Goal: Information Seeking & Learning: Learn about a topic

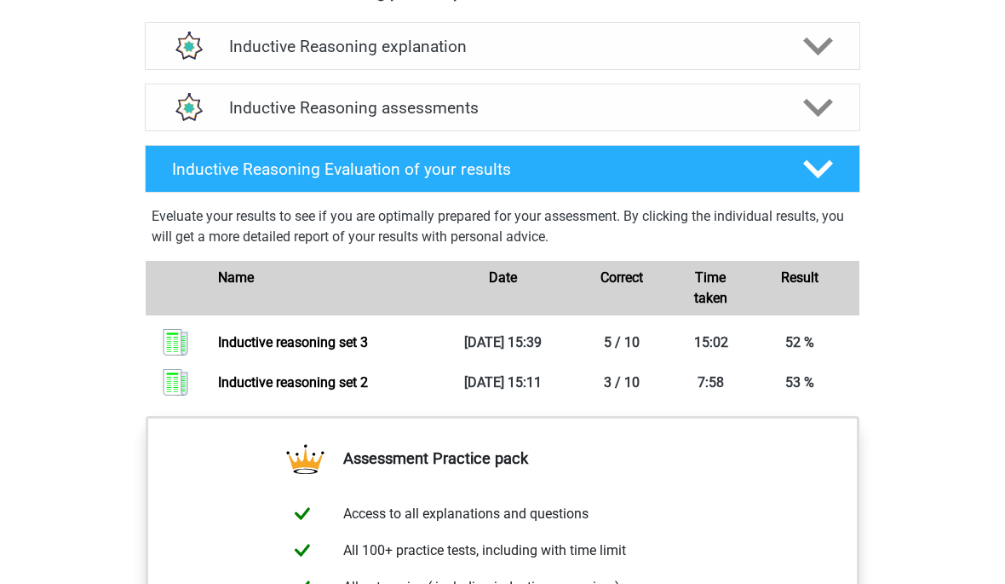
scroll to position [980, 0]
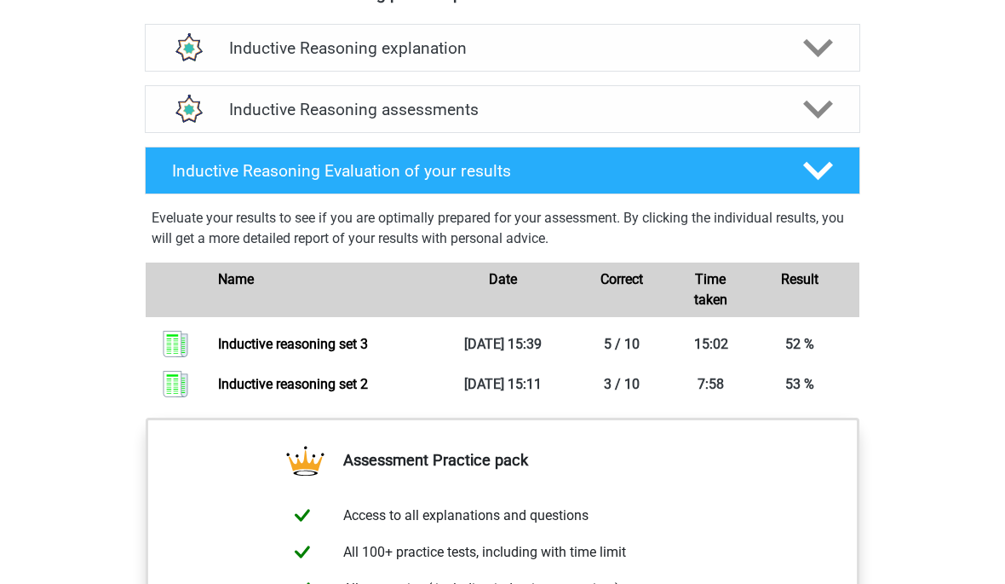
click at [304, 392] on link "Inductive reasoning set 2" at bounding box center [293, 384] width 150 height 16
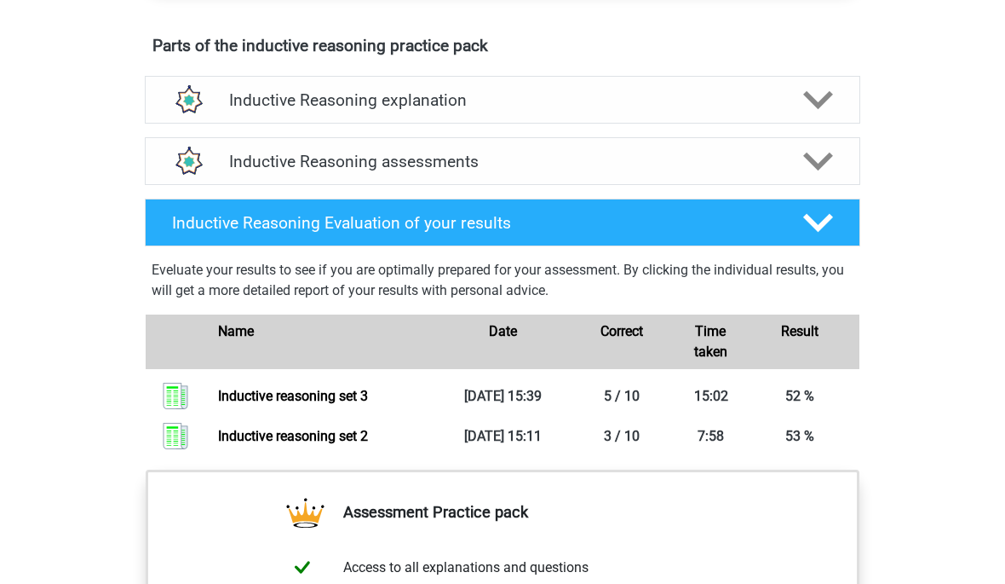
scroll to position [931, 0]
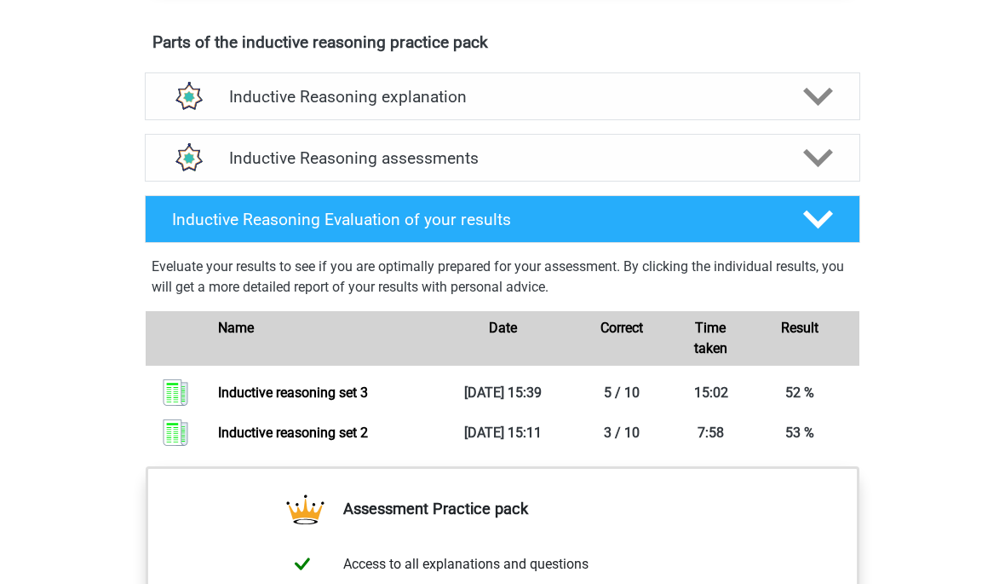
click at [782, 106] on div "Inductive Reasoning explanation" at bounding box center [502, 97] width 572 height 20
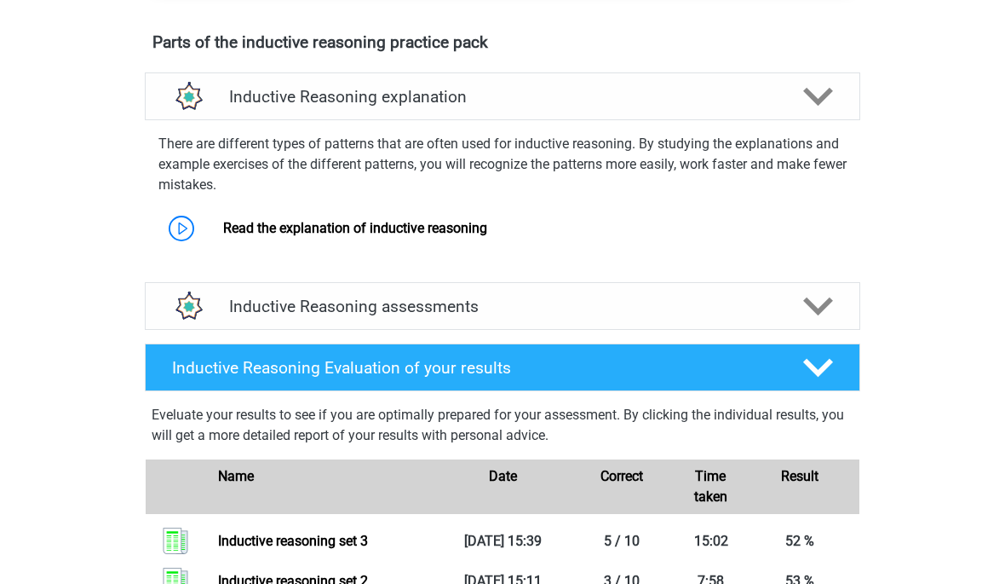
click at [453, 316] on h4 "Inductive Reasoning assessments" at bounding box center [502, 306] width 547 height 20
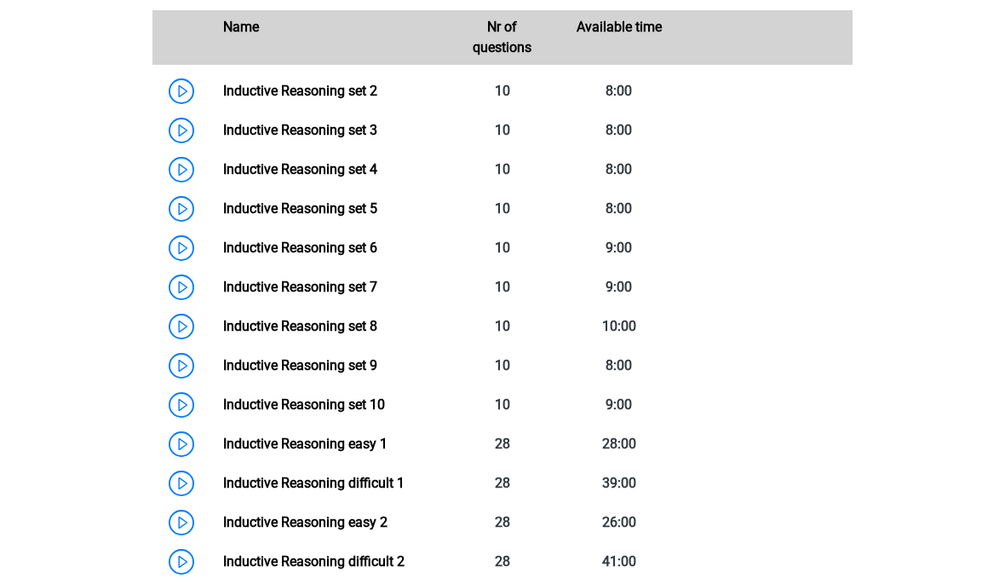
scroll to position [1333, 0]
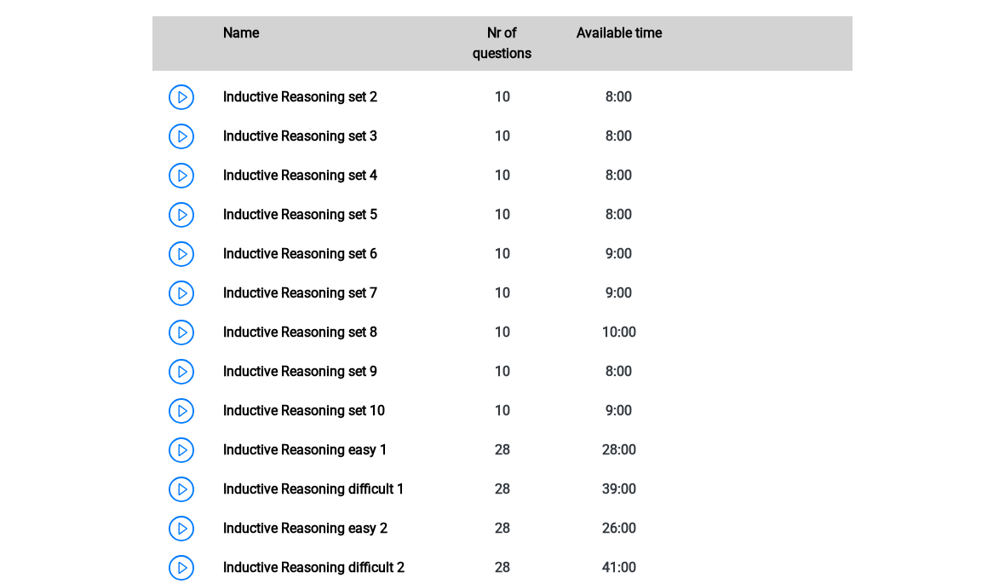
click at [377, 183] on link "Inductive Reasoning set 4" at bounding box center [300, 175] width 154 height 16
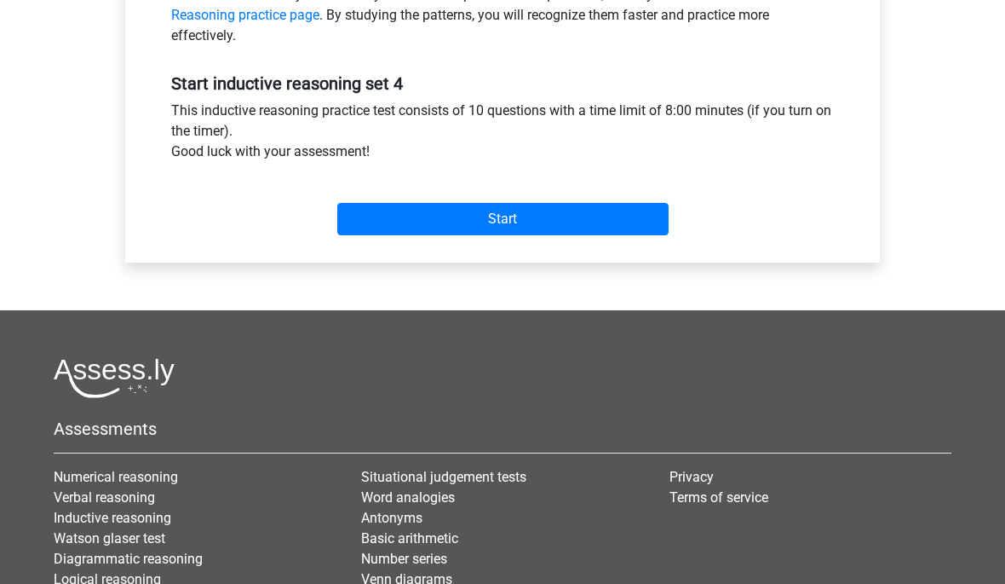
scroll to position [585, 0]
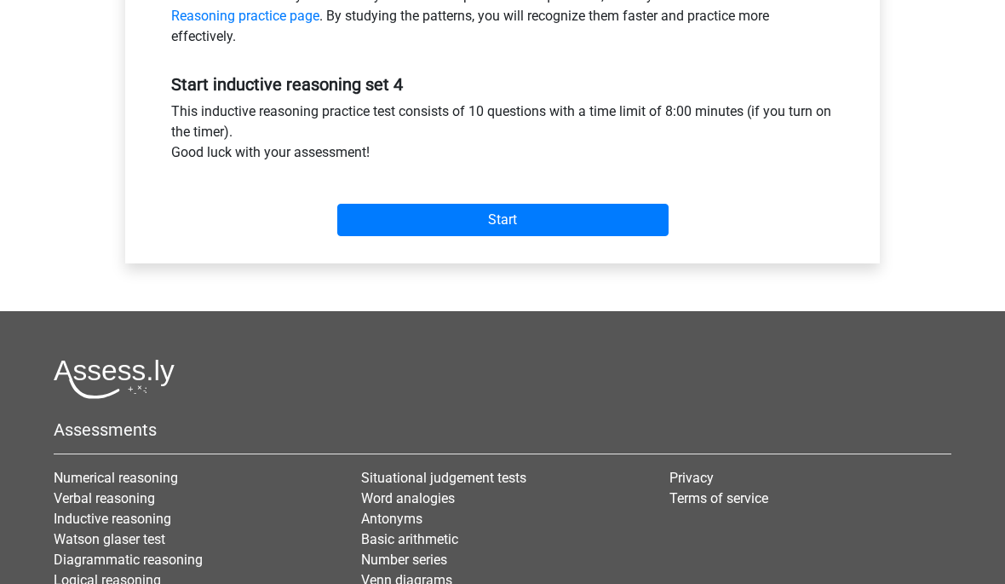
click at [976, 186] on div "Go premium Sirinchaya sirinchaya.kia@dsil.ac.th" at bounding box center [502, 88] width 1005 height 1346
click at [597, 221] on input "Start" at bounding box center [502, 220] width 331 height 32
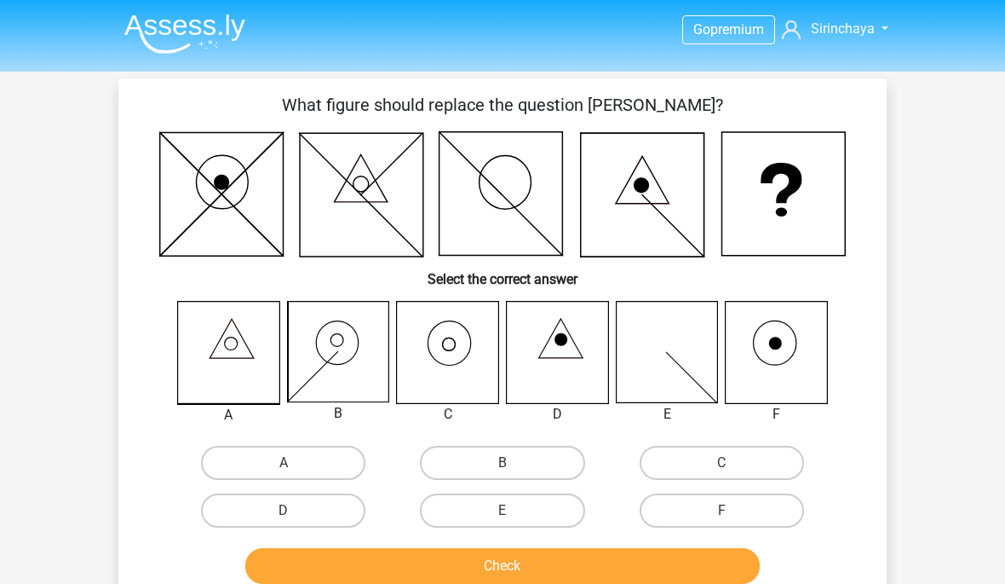
click at [704, 446] on label "C" at bounding box center [722, 463] width 164 height 34
click at [722, 463] on input "C" at bounding box center [727, 468] width 11 height 11
radio input "true"
click at [635, 553] on button "Check" at bounding box center [502, 566] width 515 height 36
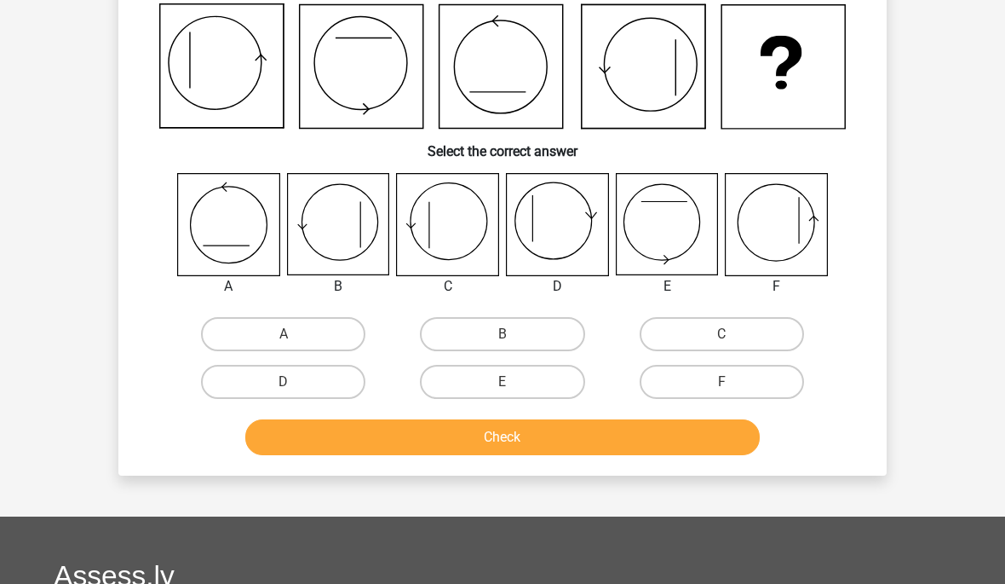
scroll to position [78, 0]
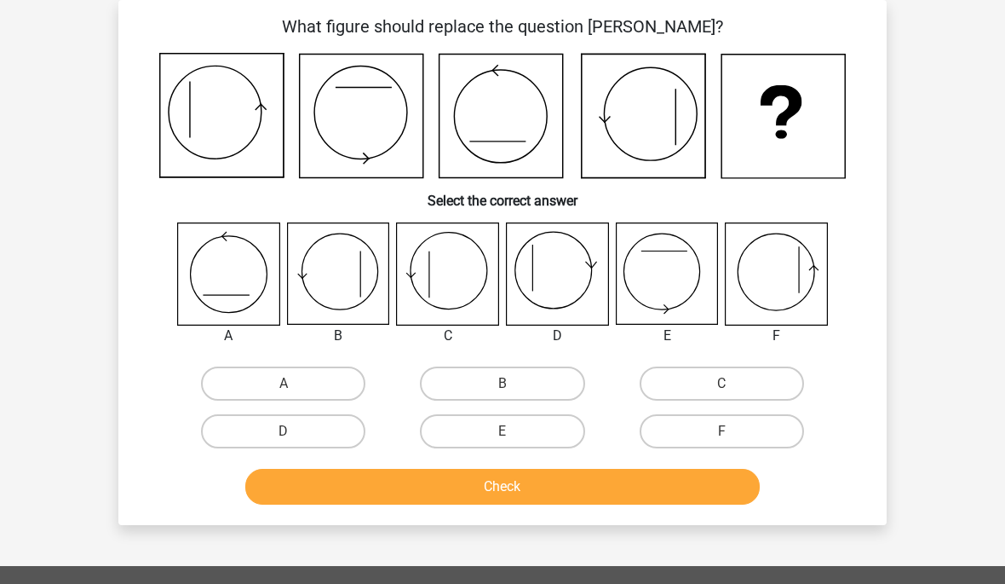
click at [310, 437] on label "D" at bounding box center [283, 431] width 164 height 34
click at [295, 437] on input "D" at bounding box center [289, 436] width 11 height 11
radio input "true"
click at [449, 480] on button "Check" at bounding box center [502, 487] width 515 height 36
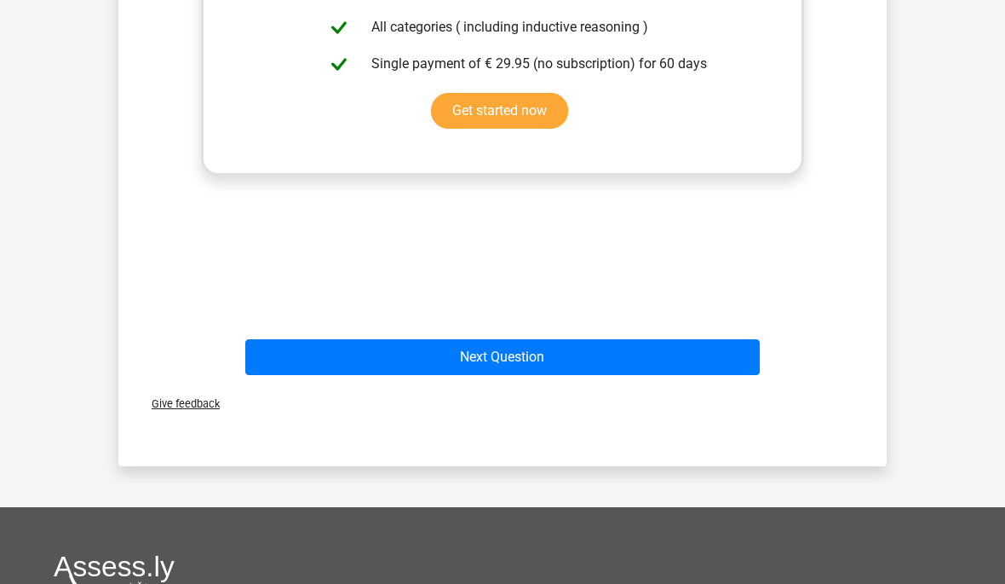
click at [512, 358] on button "Next Question" at bounding box center [502, 357] width 515 height 36
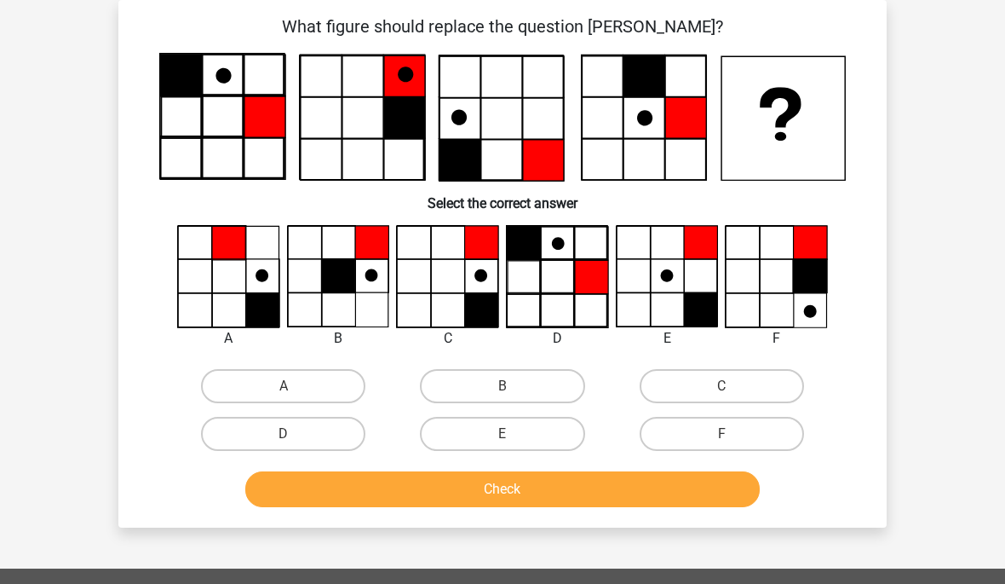
click at [513, 421] on label "E" at bounding box center [502, 434] width 164 height 34
click at [513, 434] on input "E" at bounding box center [508, 439] width 11 height 11
radio input "true"
click at [522, 485] on button "Check" at bounding box center [502, 489] width 515 height 36
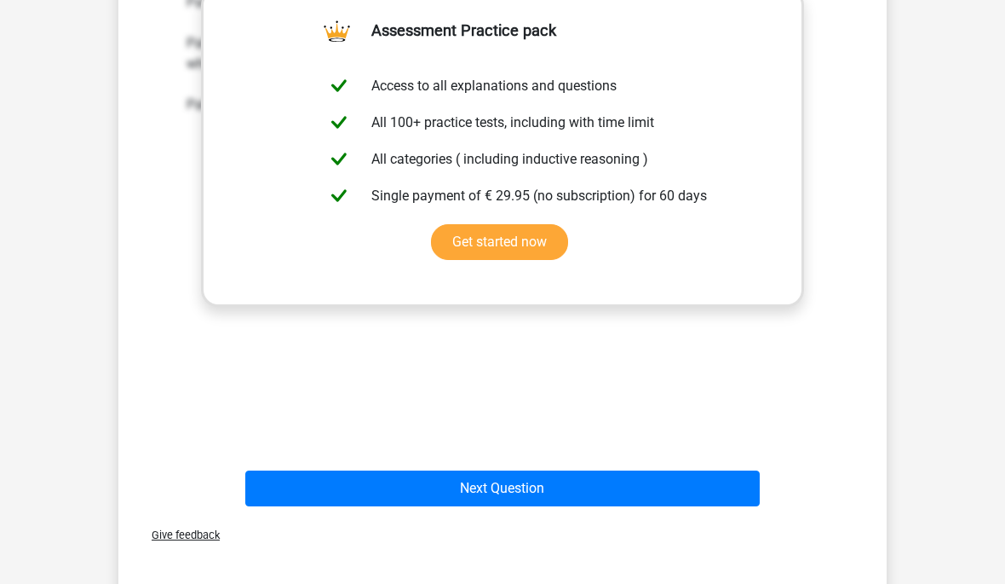
click at [615, 497] on button "Next Question" at bounding box center [502, 488] width 515 height 36
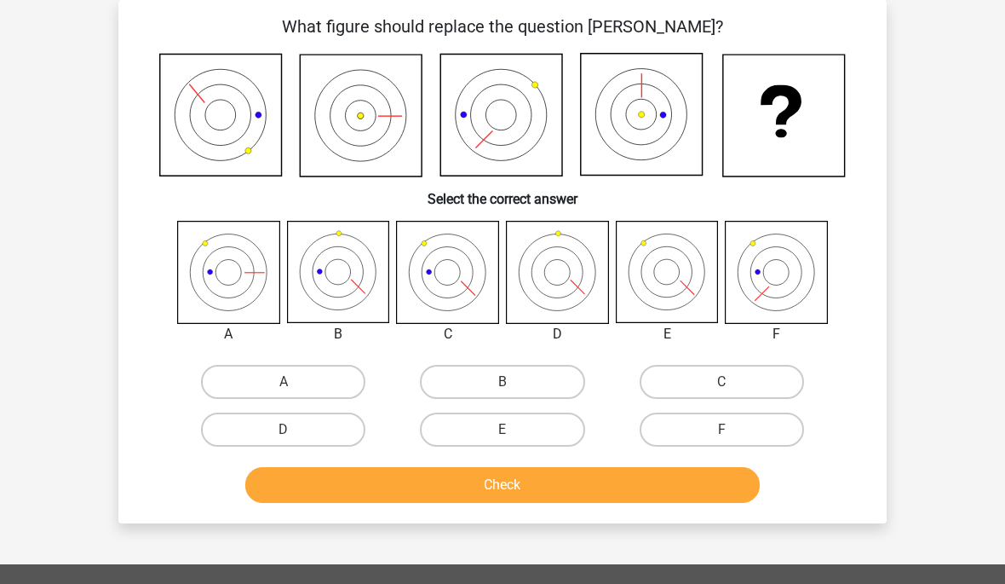
click at [310, 423] on label "D" at bounding box center [283, 429] width 164 height 34
click at [295, 429] on input "D" at bounding box center [289, 434] width 11 height 11
radio input "true"
click at [486, 482] on button "Check" at bounding box center [502, 485] width 515 height 36
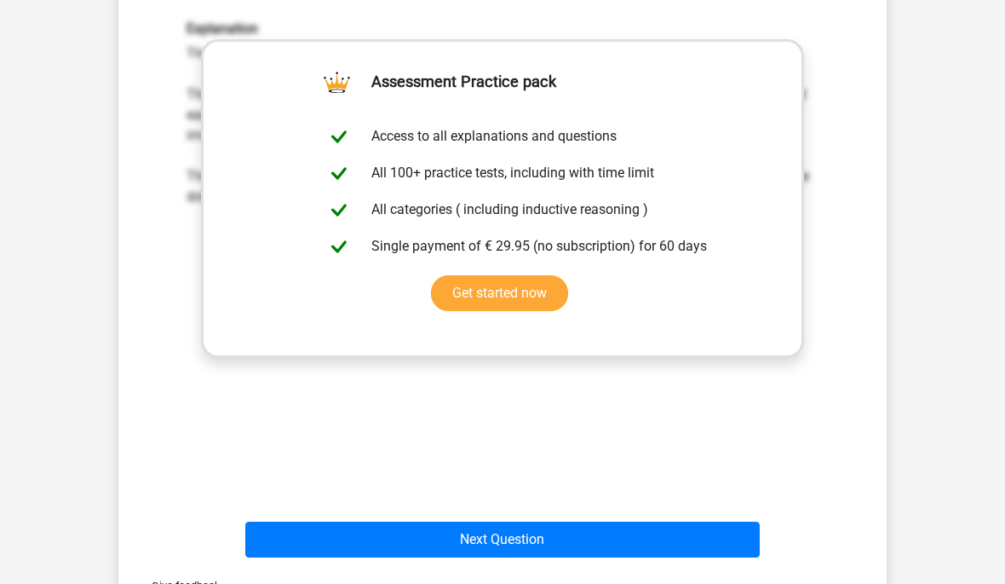
scroll to position [585, 0]
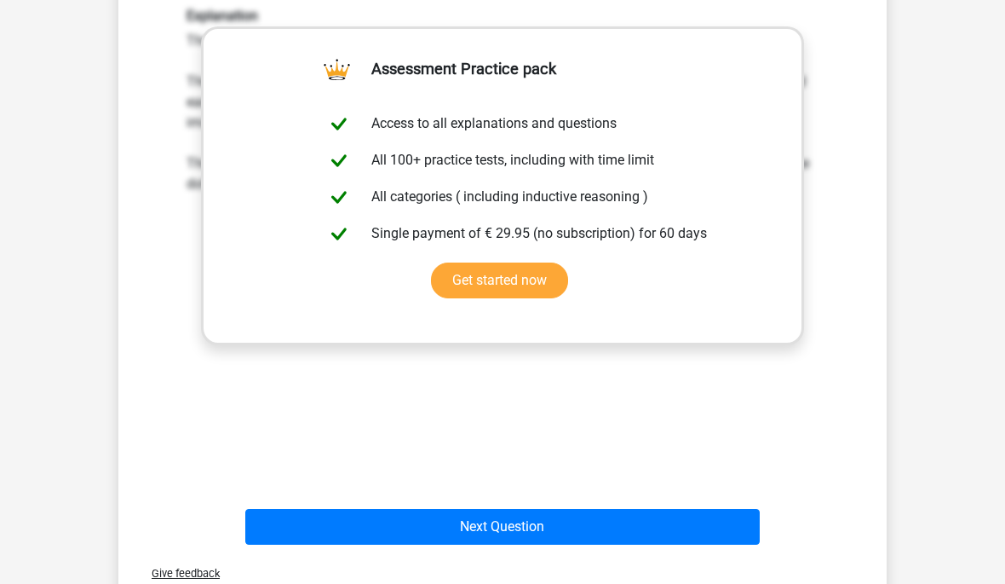
click at [494, 524] on button "Next Question" at bounding box center [502, 527] width 515 height 36
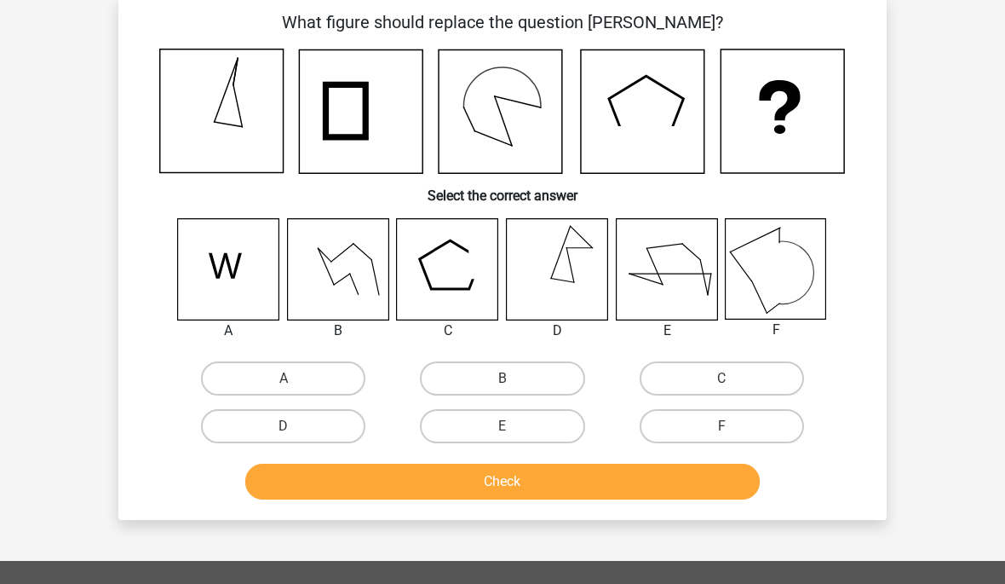
scroll to position [78, 0]
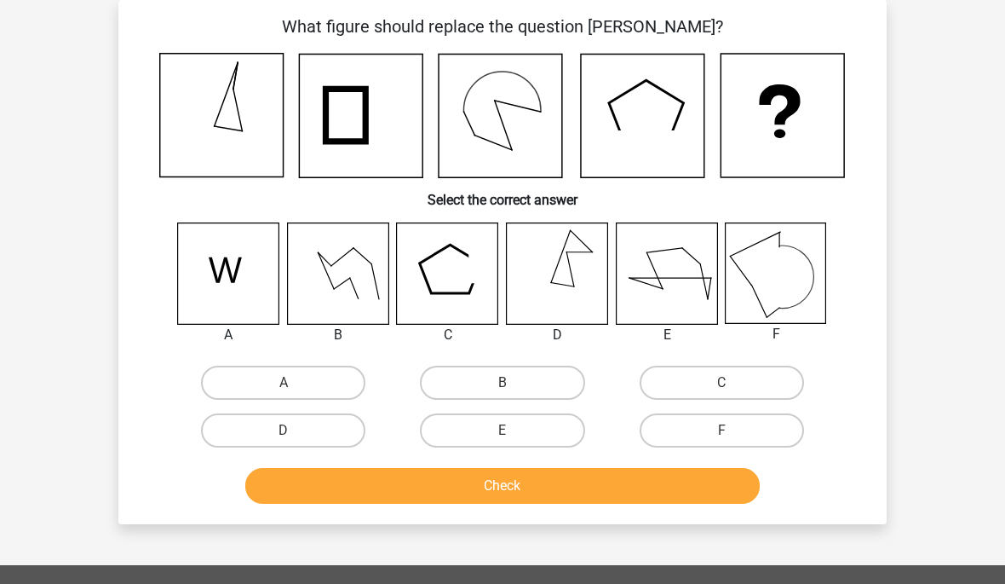
click at [325, 417] on label "D" at bounding box center [283, 430] width 164 height 34
click at [295, 430] on input "D" at bounding box center [289, 435] width 11 height 11
radio input "true"
click at [454, 480] on button "Check" at bounding box center [502, 486] width 515 height 36
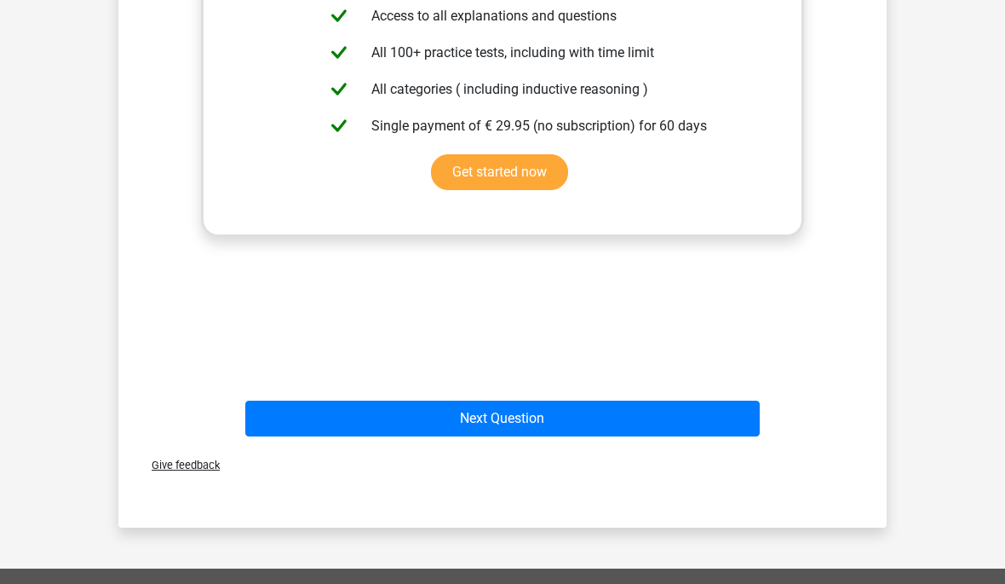
click at [588, 417] on button "Next Question" at bounding box center [502, 418] width 515 height 36
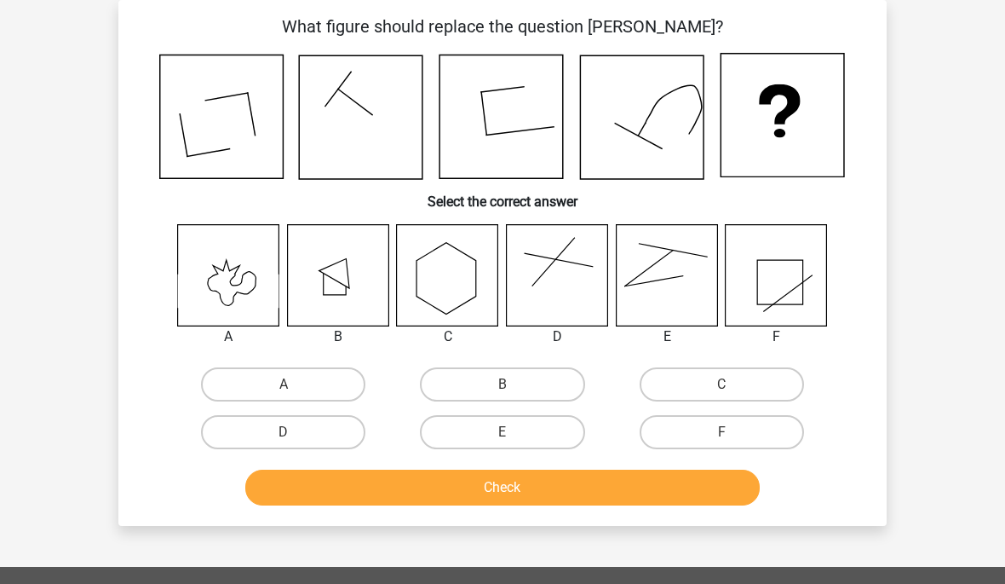
click at [301, 440] on label "D" at bounding box center [283, 432] width 164 height 34
click at [295, 440] on input "D" at bounding box center [289, 437] width 11 height 11
radio input "true"
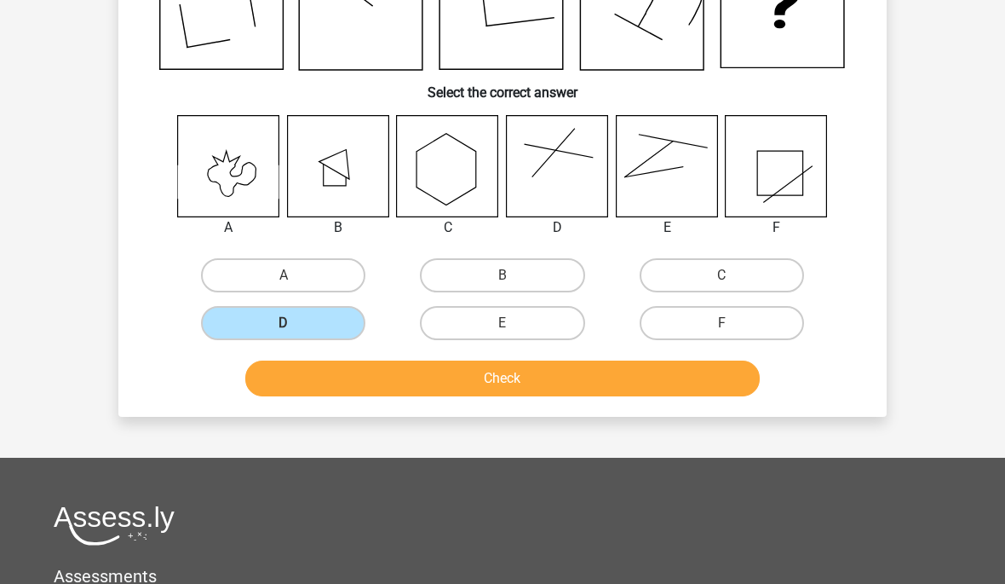
scroll to position [216, 0]
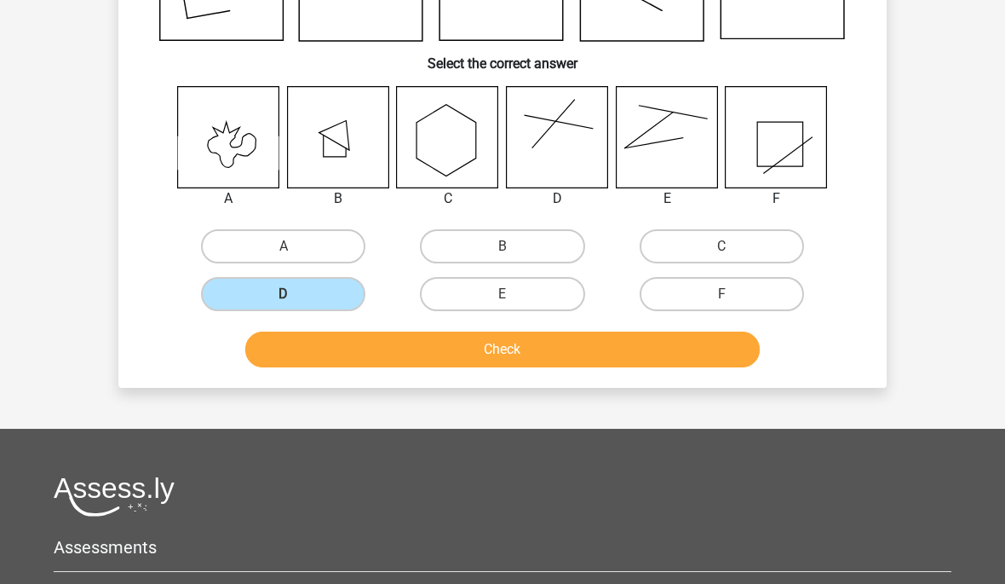
click at [546, 355] on button "Check" at bounding box center [502, 349] width 515 height 36
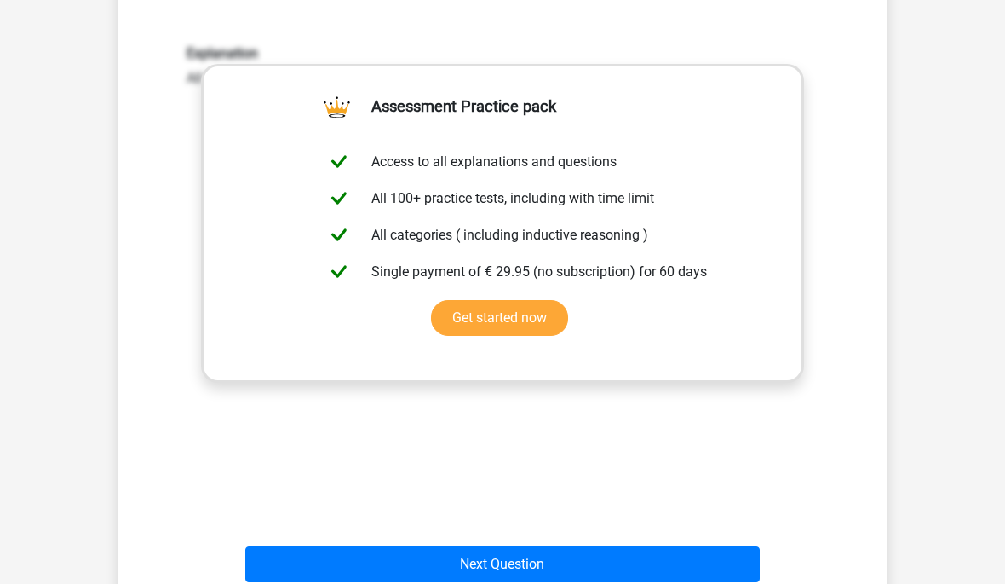
click at [478, 561] on button "Next Question" at bounding box center [502, 564] width 515 height 36
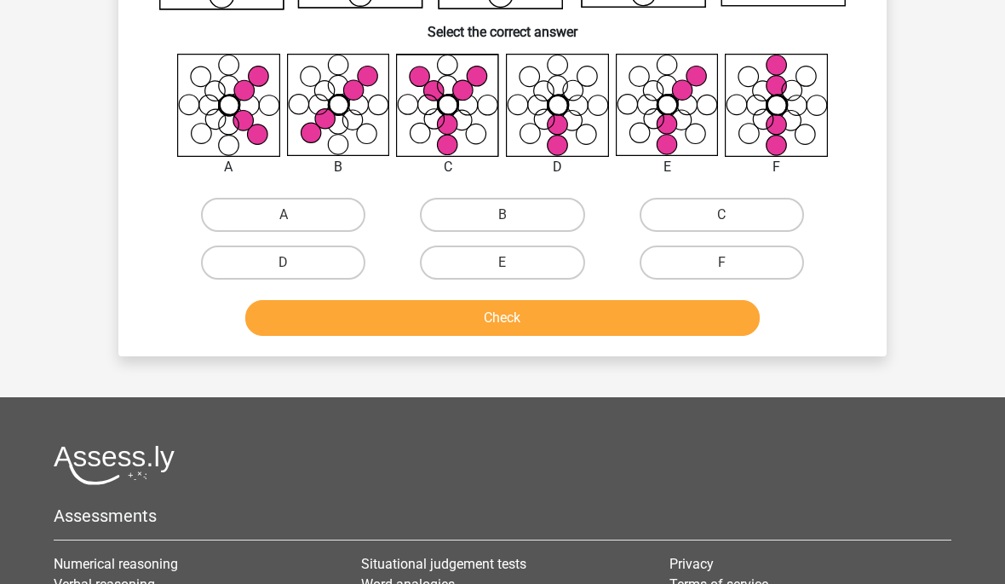
scroll to position [78, 0]
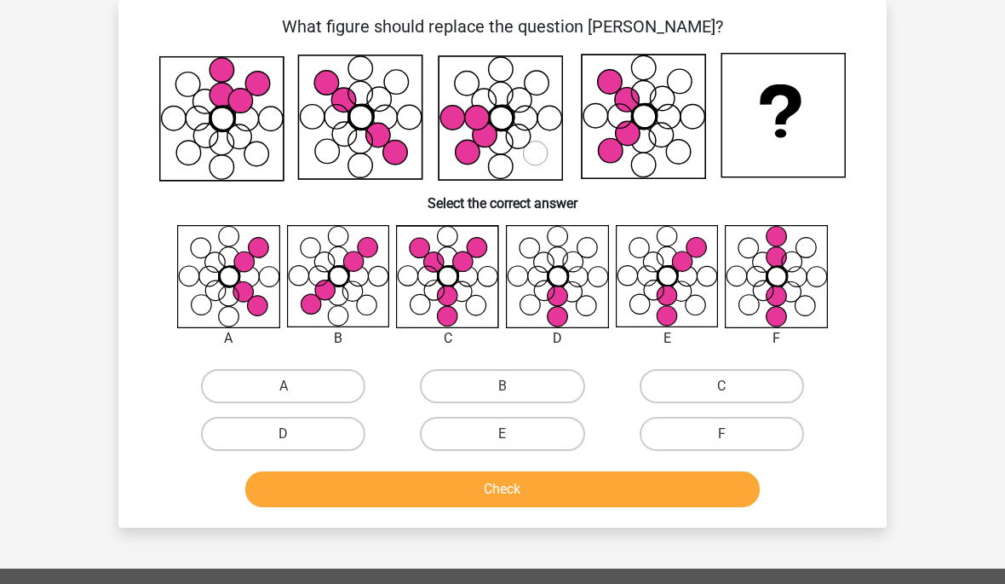
click at [309, 421] on label "D" at bounding box center [283, 434] width 164 height 34
click at [295, 434] on input "D" at bounding box center [289, 439] width 11 height 11
radio input "true"
click at [515, 382] on label "B" at bounding box center [502, 386] width 164 height 34
click at [514, 386] on input "B" at bounding box center [508, 391] width 11 height 11
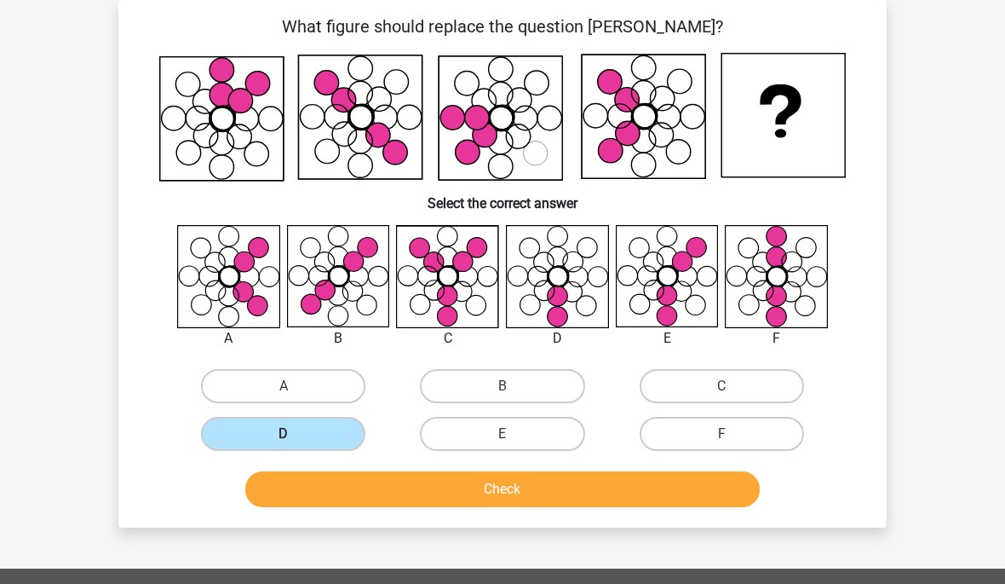
radio input "true"
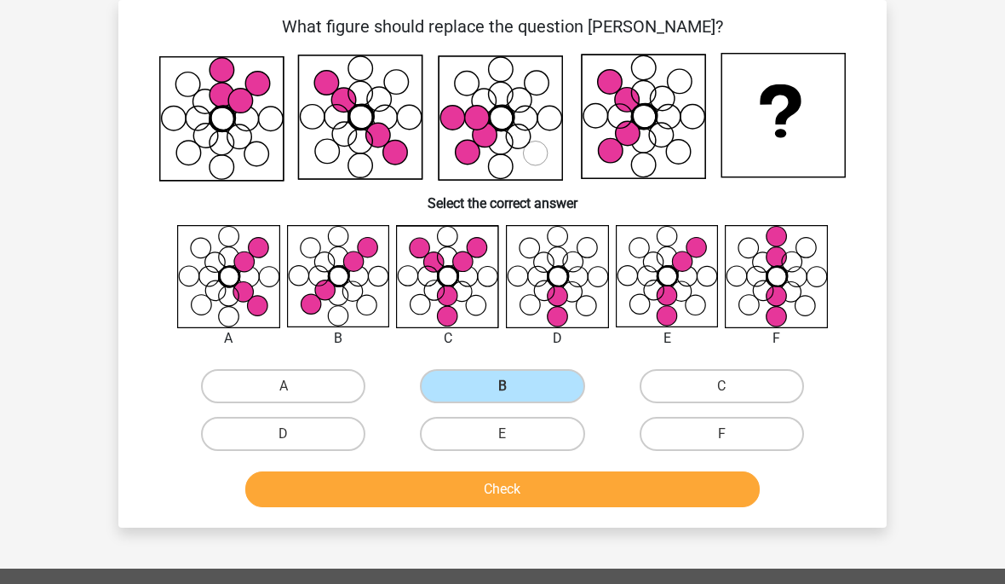
click at [497, 480] on button "Check" at bounding box center [502, 489] width 515 height 36
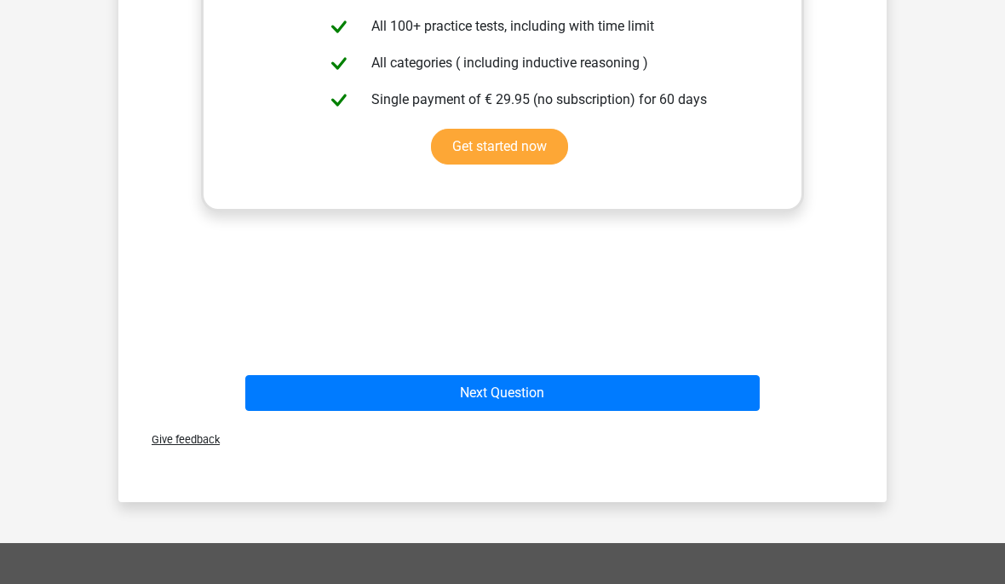
click at [585, 392] on button "Next Question" at bounding box center [502, 393] width 515 height 36
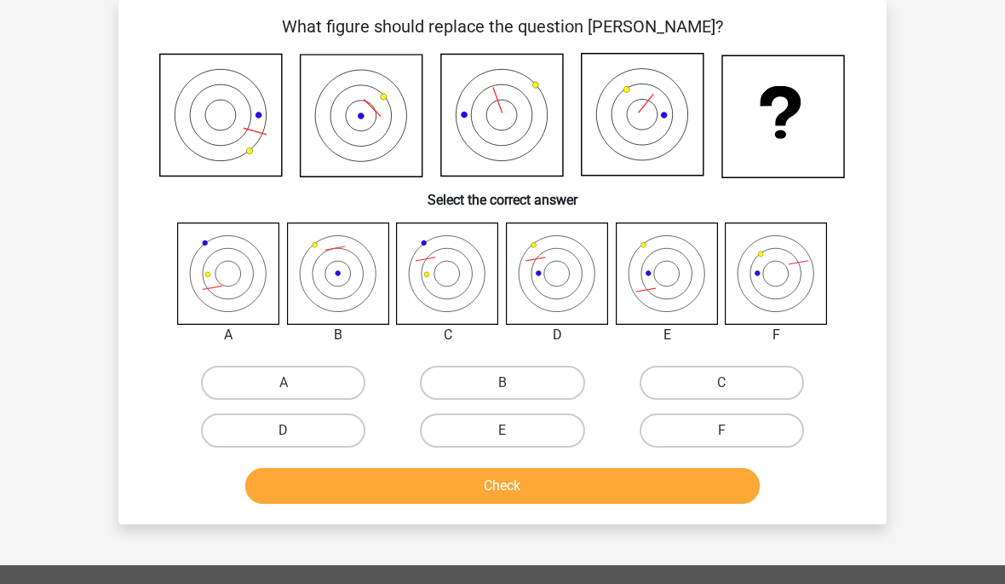
click at [503, 384] on input "B" at bounding box center [508, 387] width 11 height 11
radio input "true"
click at [486, 485] on button "Check" at bounding box center [502, 486] width 515 height 36
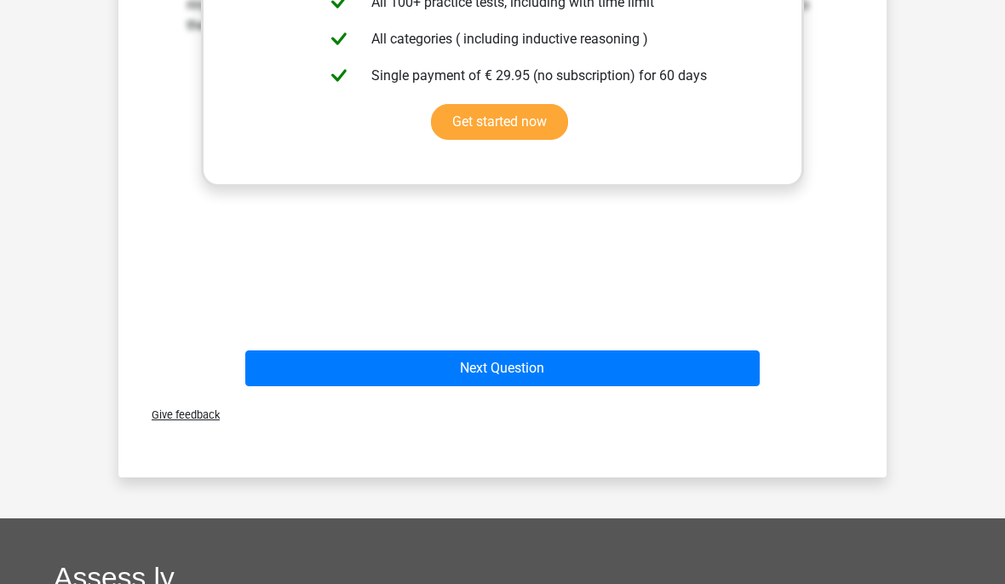
click at [563, 380] on button "Next Question" at bounding box center [502, 368] width 515 height 36
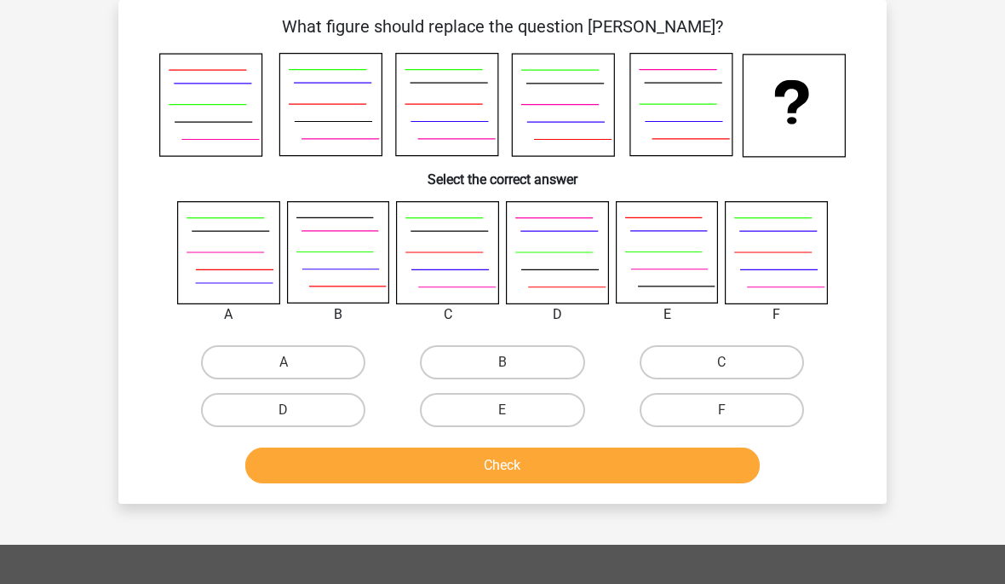
click at [693, 366] on label "C" at bounding box center [722, 362] width 164 height 34
click at [722, 366] on input "C" at bounding box center [727, 367] width 11 height 11
radio input "true"
click at [328, 411] on label "D" at bounding box center [283, 410] width 164 height 34
click at [295, 411] on input "D" at bounding box center [289, 415] width 11 height 11
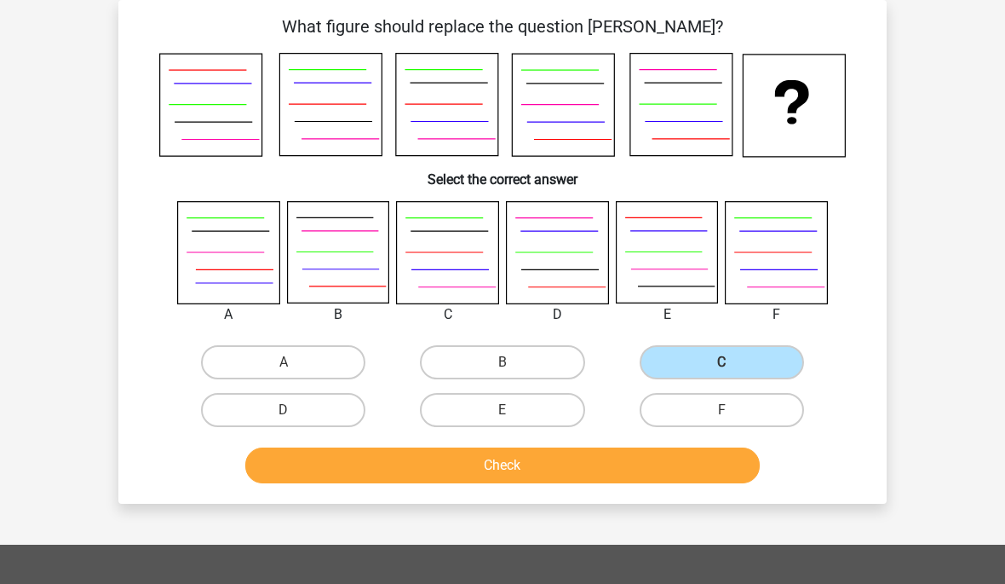
radio input "true"
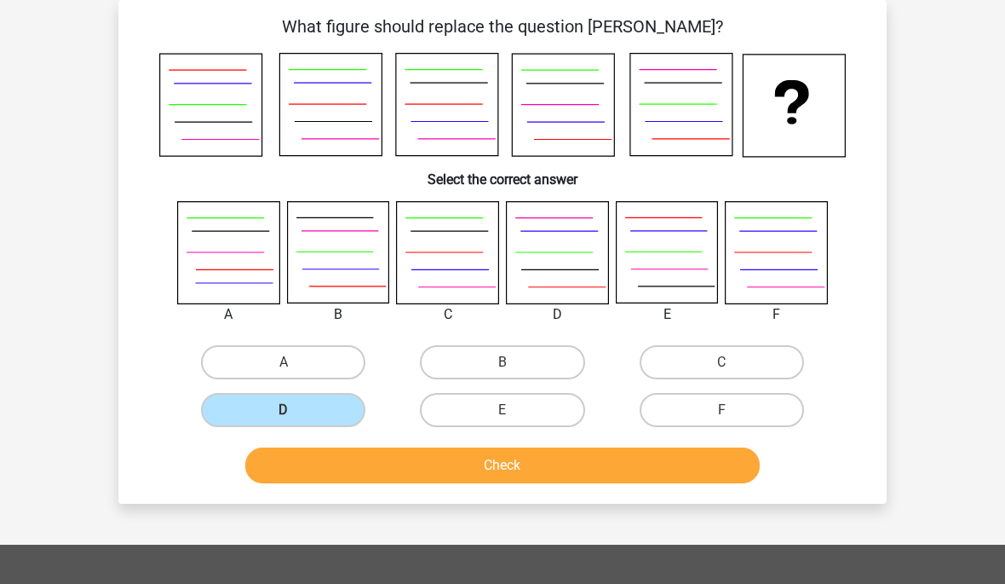
click at [480, 462] on button "Check" at bounding box center [502, 465] width 515 height 36
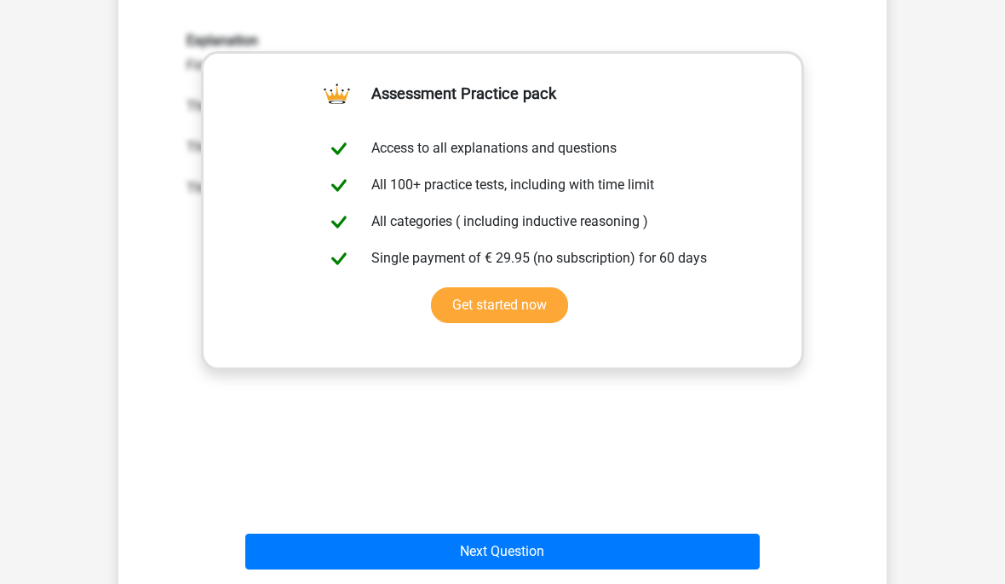
click at [497, 555] on button "Next Question" at bounding box center [502, 551] width 515 height 36
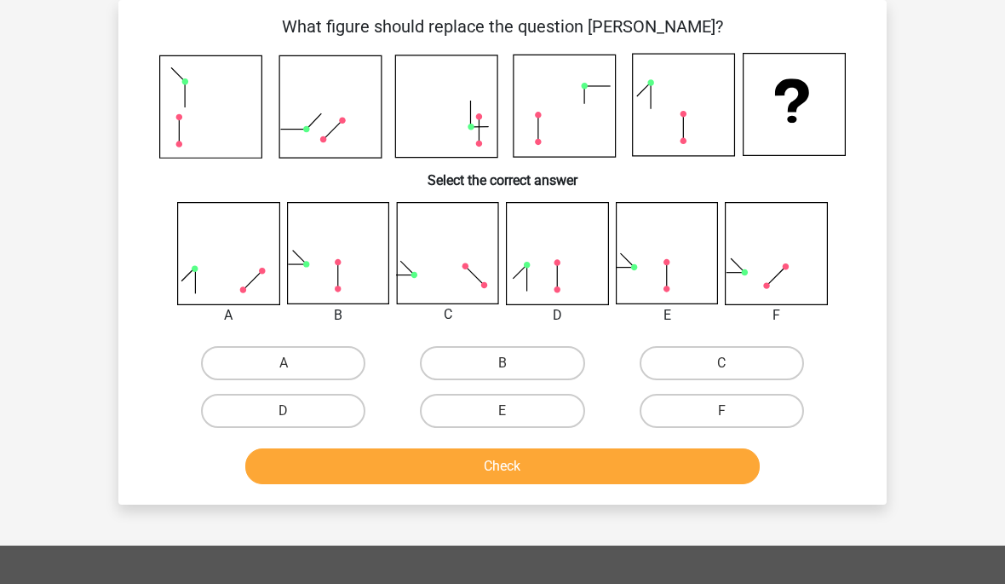
click at [546, 377] on label "B" at bounding box center [502, 363] width 164 height 34
click at [514, 374] on input "B" at bounding box center [508, 368] width 11 height 11
radio input "true"
click at [348, 411] on label "D" at bounding box center [283, 411] width 164 height 34
click at [295, 411] on input "D" at bounding box center [289, 416] width 11 height 11
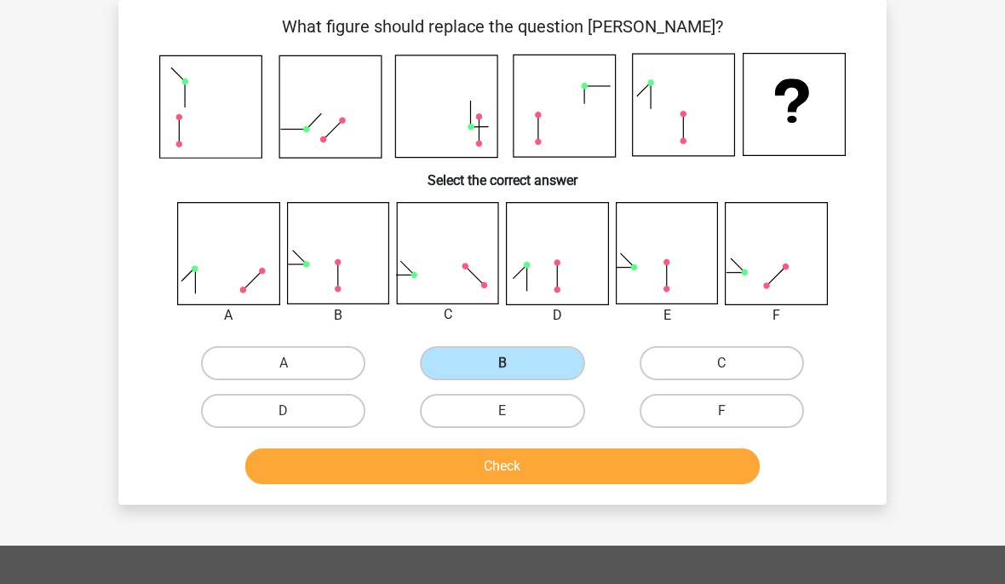
radio input "true"
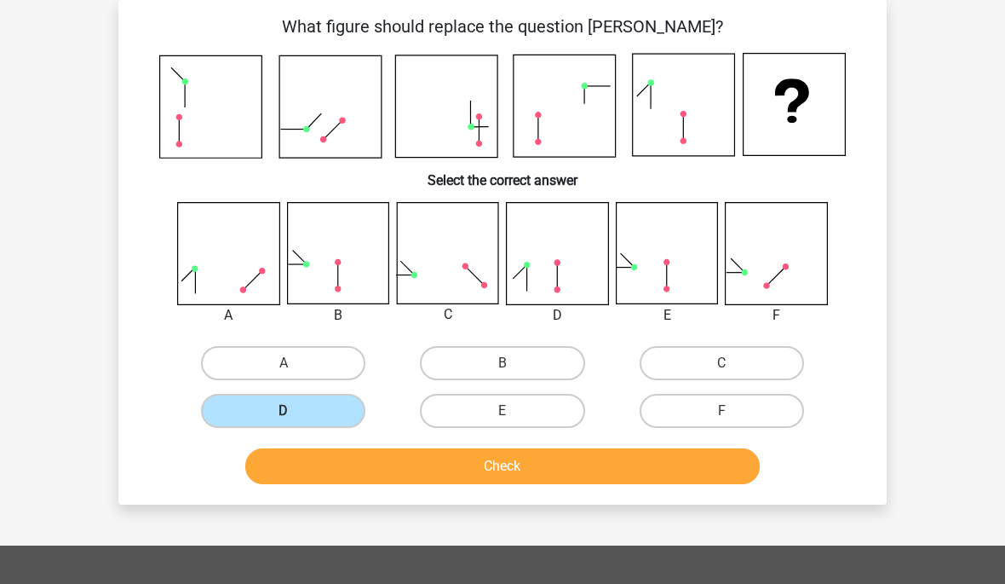
click at [713, 404] on label "F" at bounding box center [722, 411] width 164 height 34
click at [722, 411] on input "F" at bounding box center [727, 416] width 11 height 11
radio input "true"
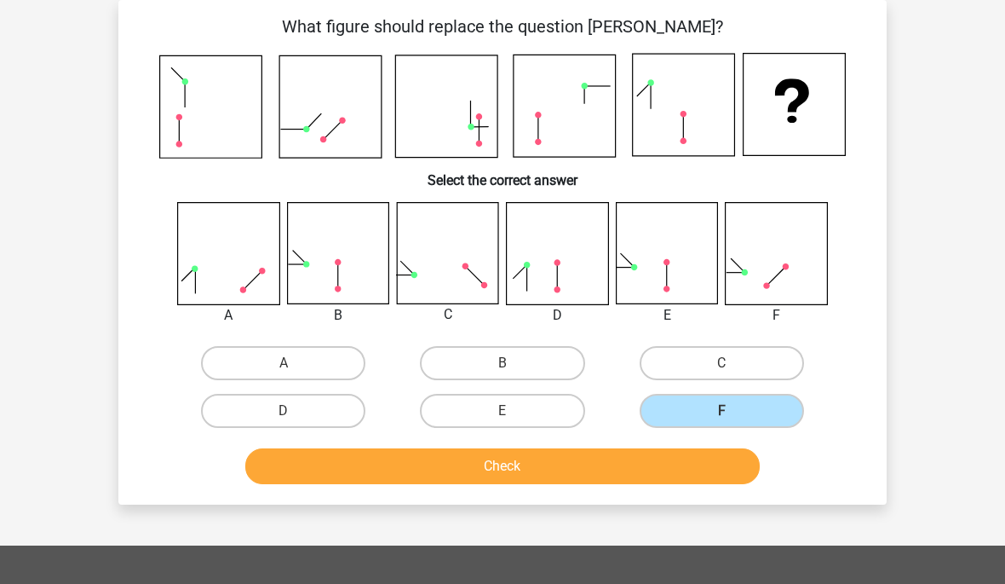
click at [555, 463] on button "Check" at bounding box center [502, 466] width 515 height 36
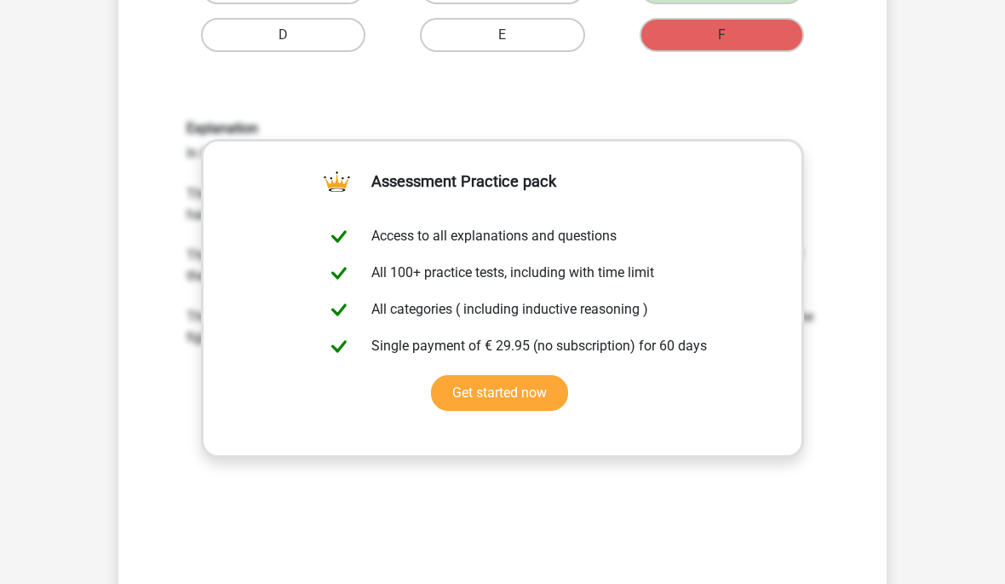
scroll to position [481, 0]
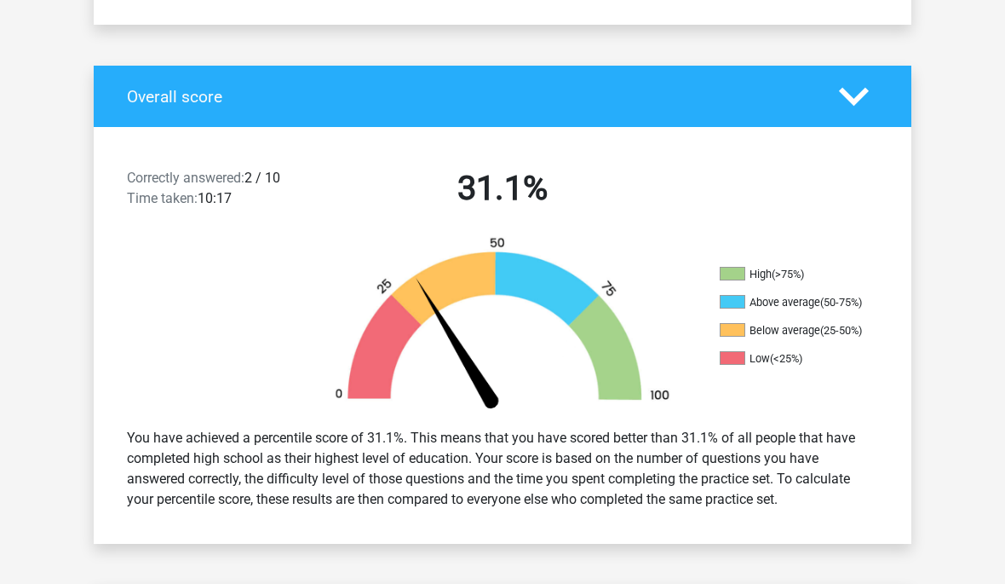
scroll to position [338, 0]
